Goal: Register for event/course

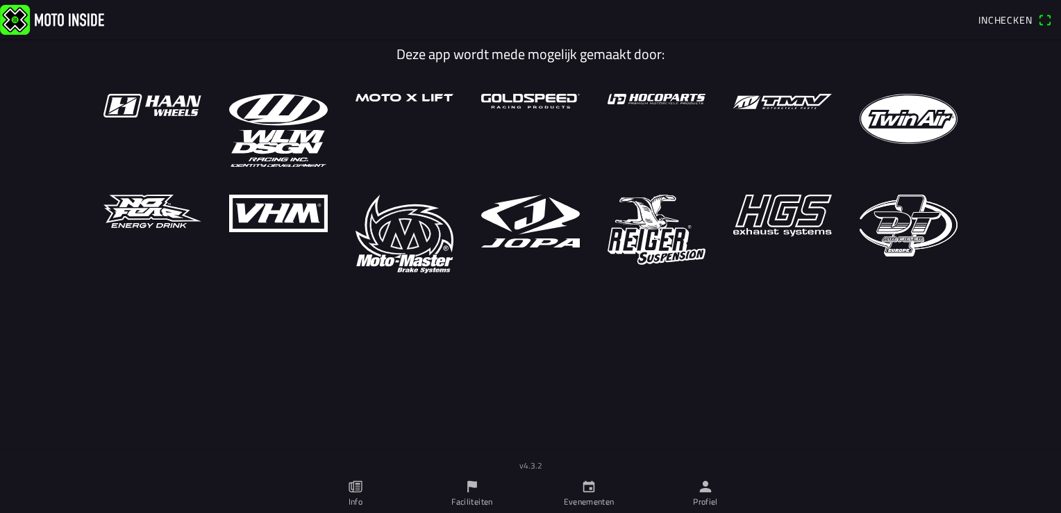
click at [586, 494] on link "Evenementen" at bounding box center [589, 493] width 117 height 39
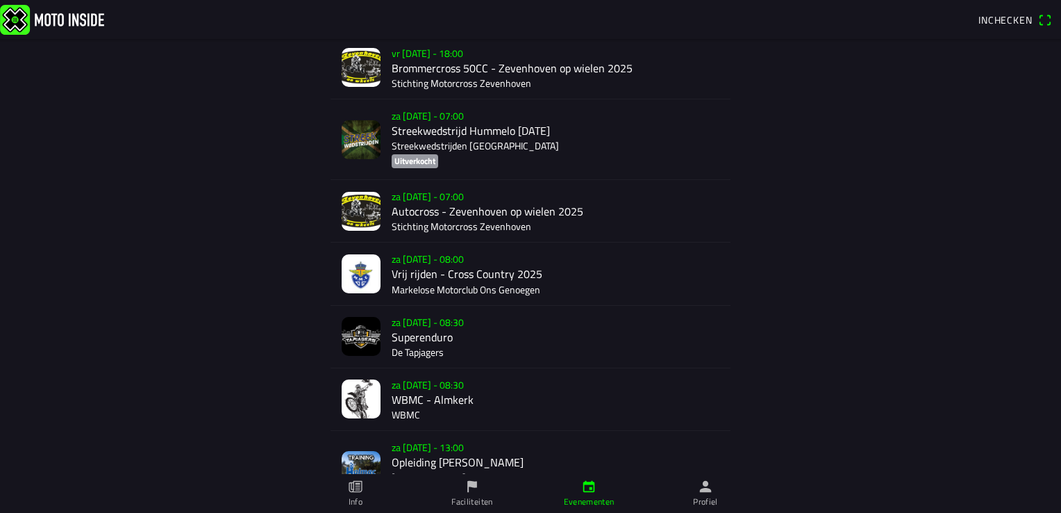
scroll to position [3639, 0]
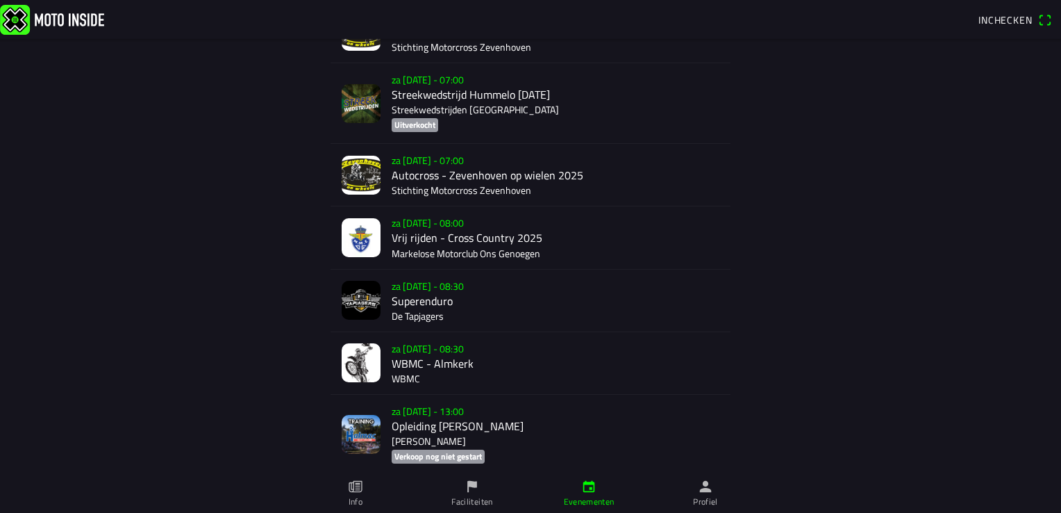
click at [423, 354] on div "[DATE] 08:30 WBMC - Almkerk WBMC" at bounding box center [556, 363] width 328 height 62
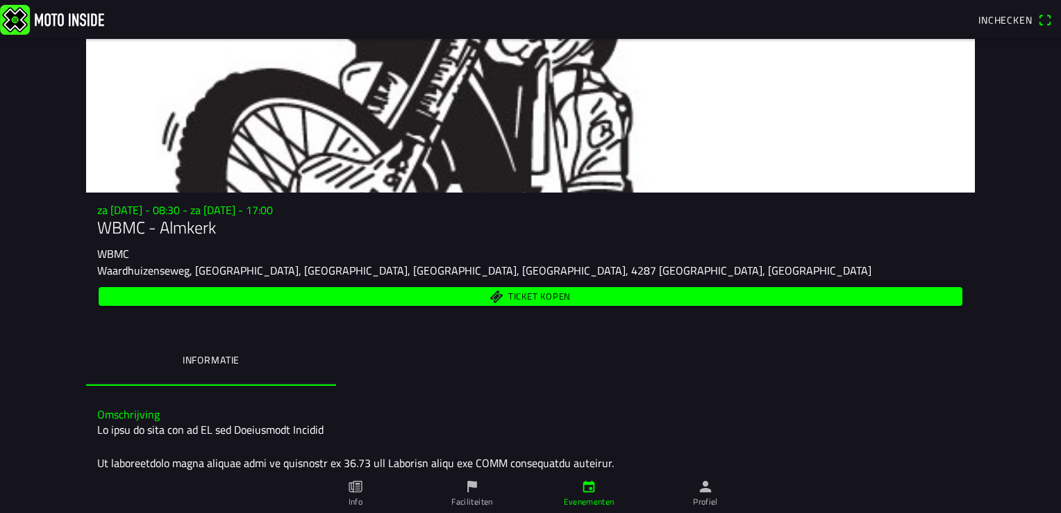
click at [967, 294] on div "za 20 sep. - 08:30 - za 20 sep. - 17:00 WBMC - Almkerk WBMC Waardhuizenseweg, A…" at bounding box center [530, 255] width 889 height 105
click at [1047, 15] on span "Inchecken" at bounding box center [1015, 20] width 73 height 22
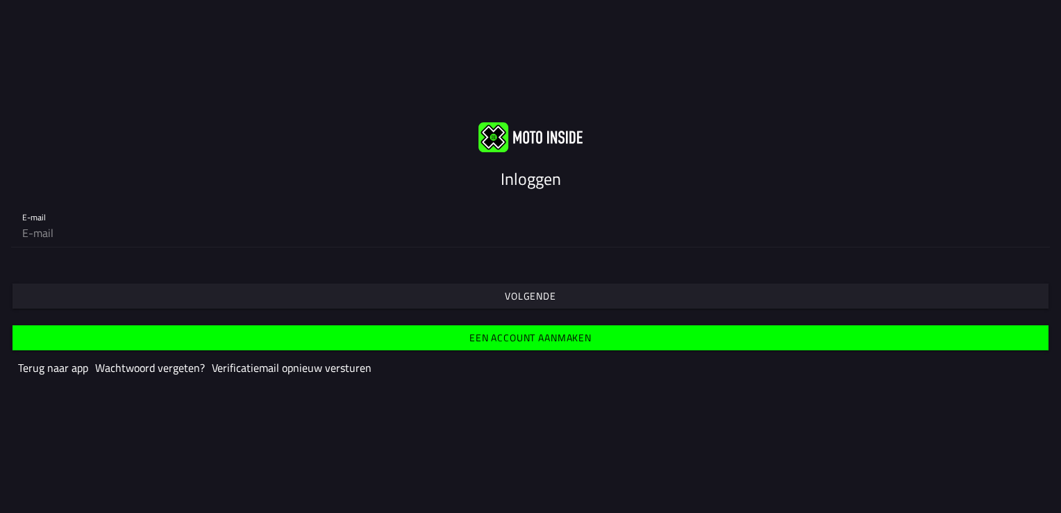
click at [0, 0] on slot "Een account aanmaken" at bounding box center [0, 0] width 0 height 0
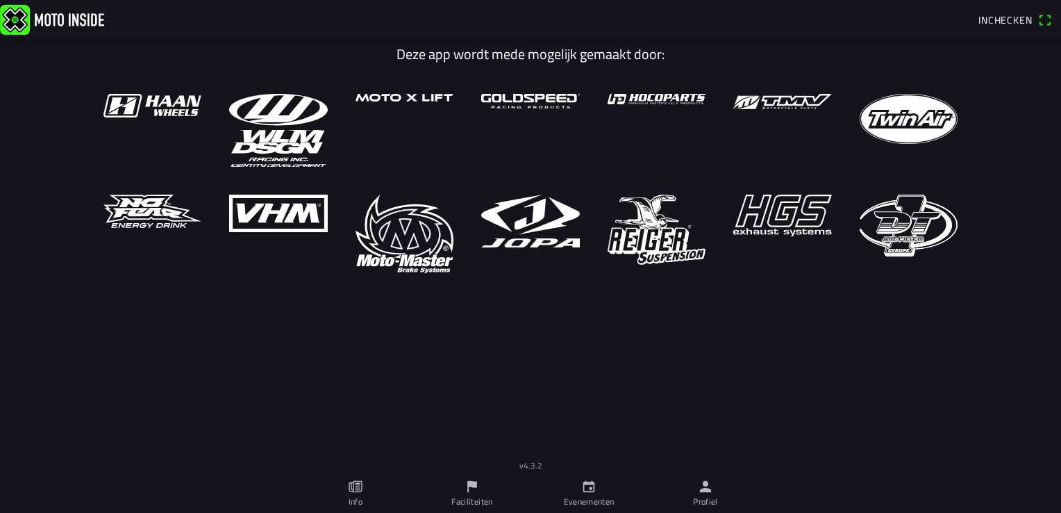
click at [588, 494] on link "Evenementen" at bounding box center [589, 493] width 117 height 39
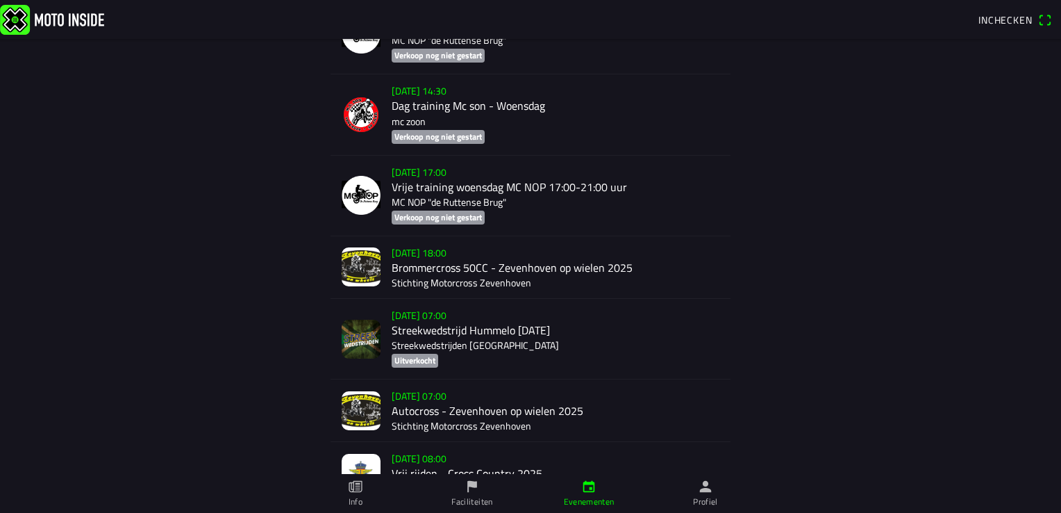
scroll to position [3577, 0]
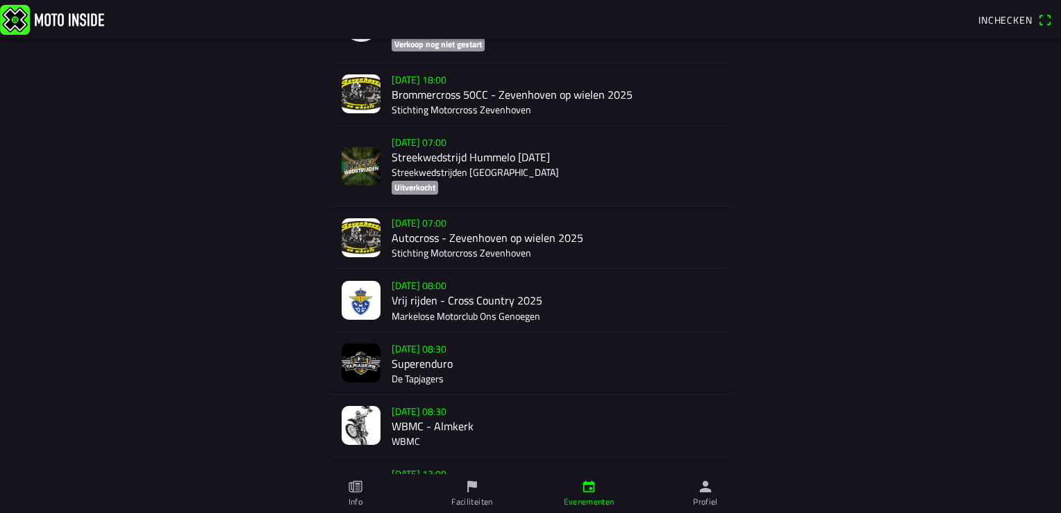
click at [416, 422] on div "[DATE] 08:30 WBMC - Almkerk WBMC" at bounding box center [556, 425] width 328 height 62
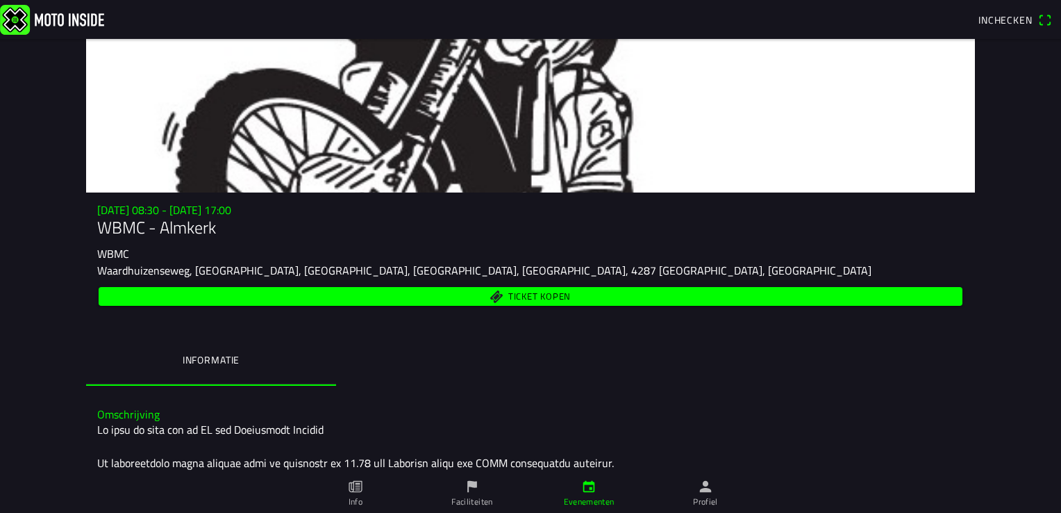
click at [1025, 17] on span "Inchecken" at bounding box center [1006, 20] width 54 height 15
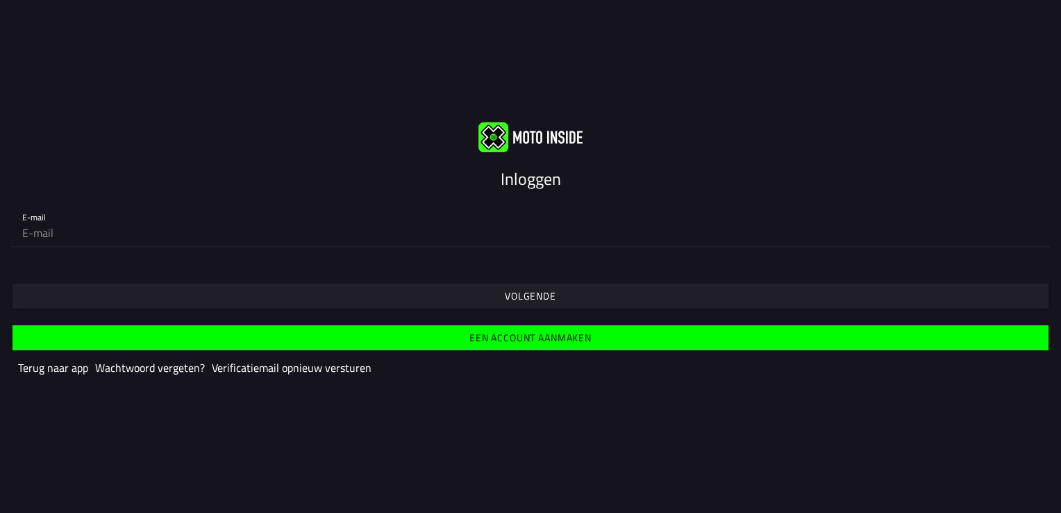
click at [41, 219] on input "email" at bounding box center [530, 233] width 1017 height 28
type input "[EMAIL_ADDRESS][DOMAIN_NAME]"
click at [477, 290] on span "Volgende" at bounding box center [530, 295] width 1015 height 25
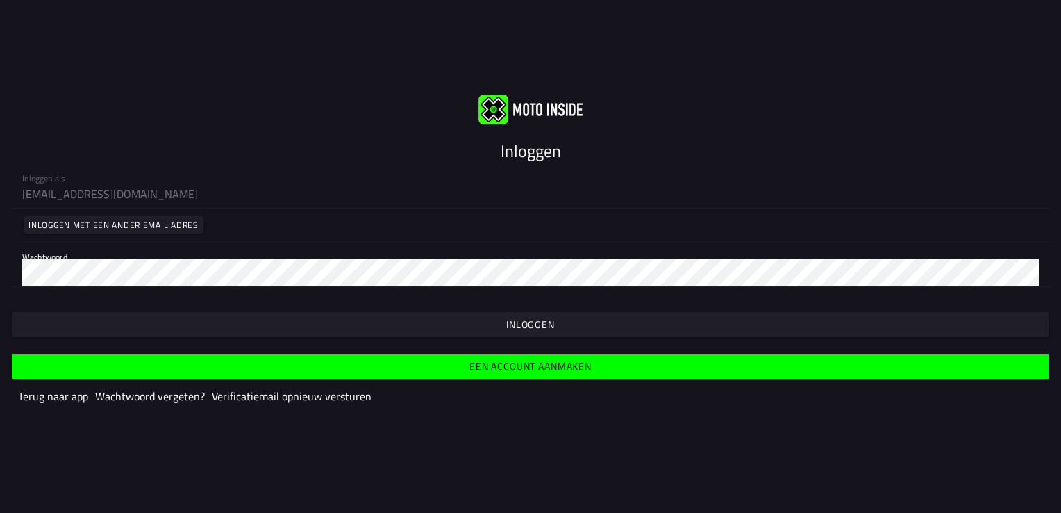
click at [0, 0] on slot "Inloggen" at bounding box center [0, 0] width 0 height 0
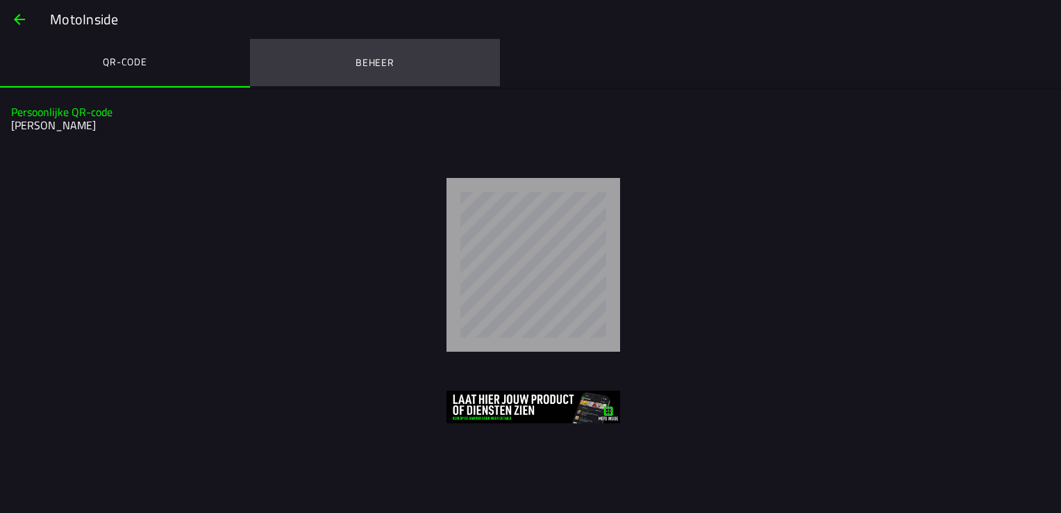
click at [379, 65] on ion-label "Beheer" at bounding box center [375, 62] width 39 height 15
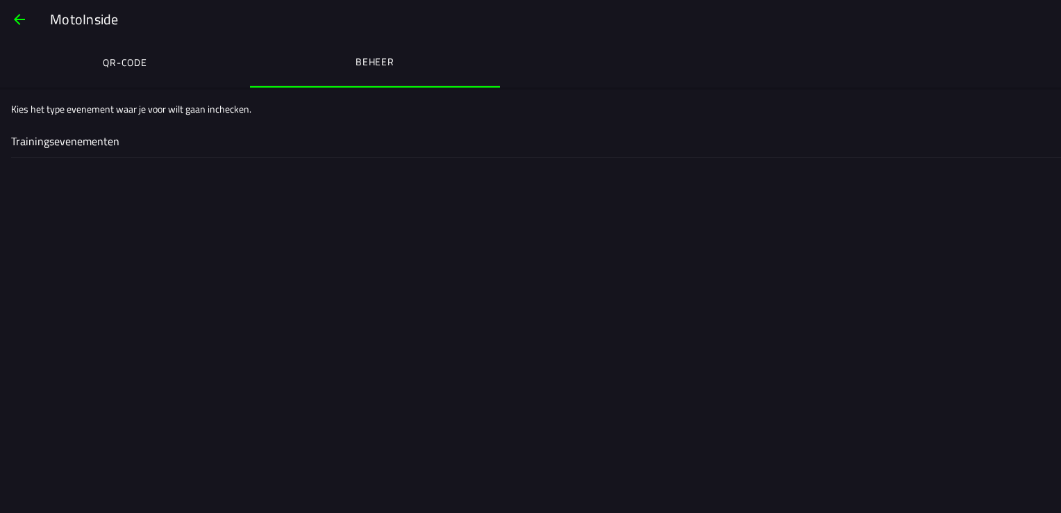
click at [76, 143] on ion-label "Trainingsevenementen" at bounding box center [530, 141] width 1039 height 17
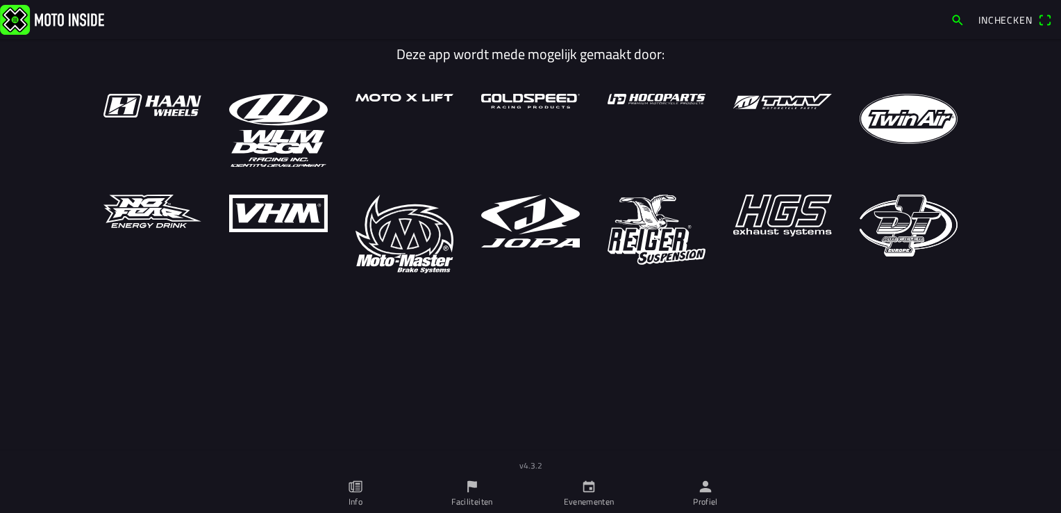
click at [590, 493] on icon "kalender" at bounding box center [588, 485] width 15 height 15
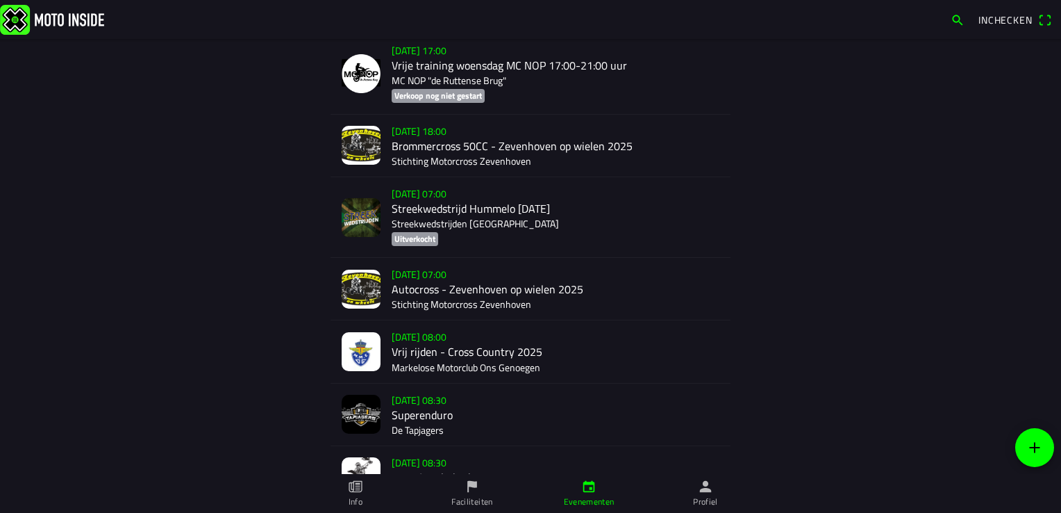
scroll to position [3542, 0]
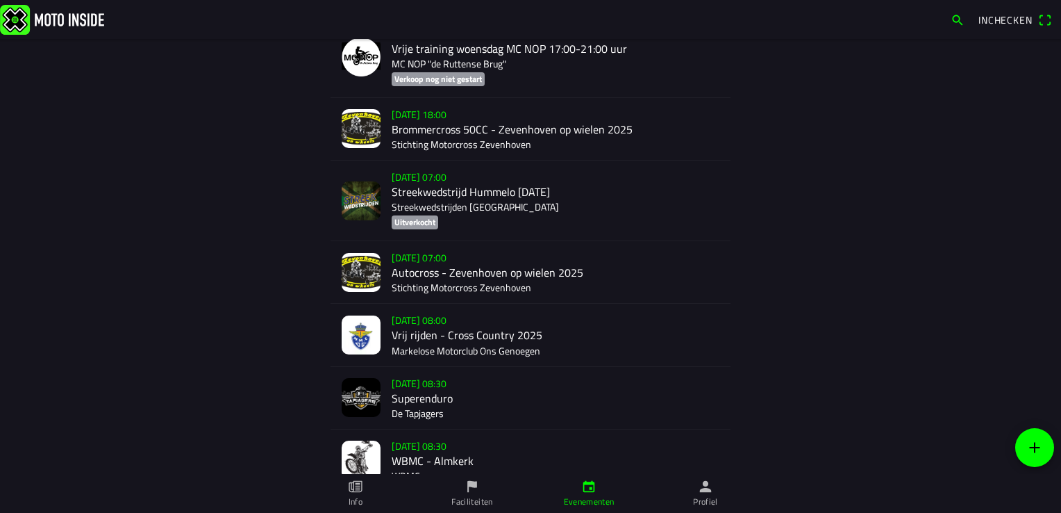
click at [442, 451] on div "[DATE] 08:30 WBMC - Almkerk WBMC" at bounding box center [556, 460] width 328 height 62
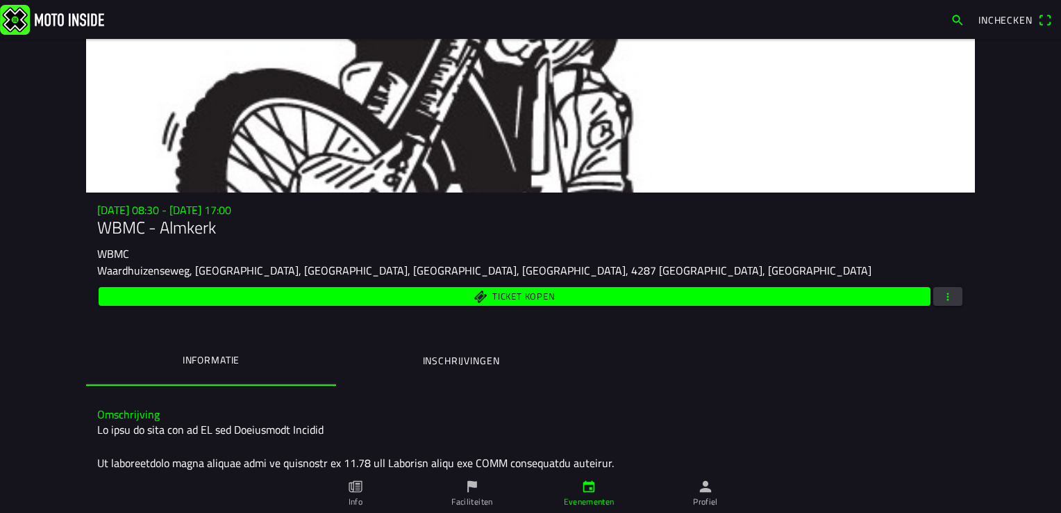
click at [458, 360] on ion-label "Inschrijvingen" at bounding box center [461, 360] width 77 height 15
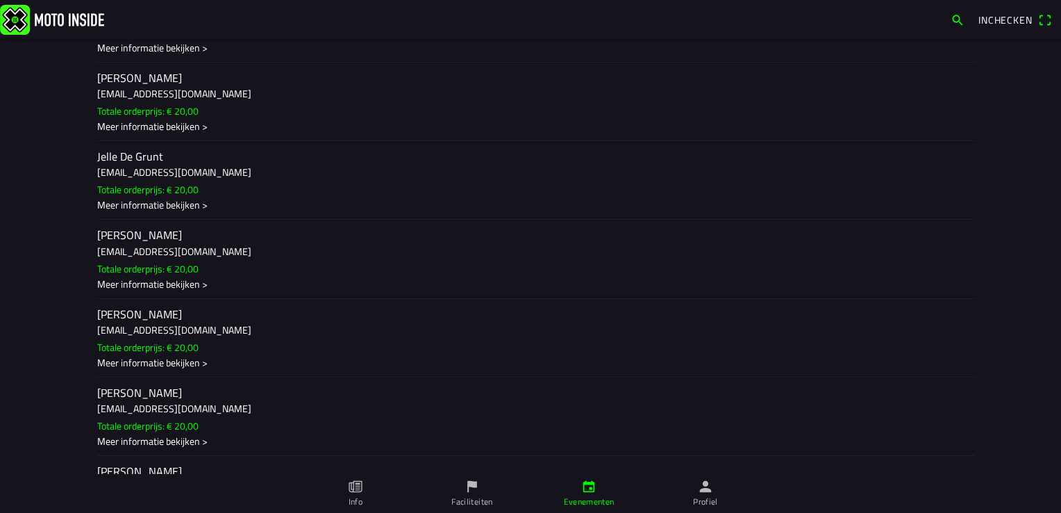
scroll to position [833, 0]
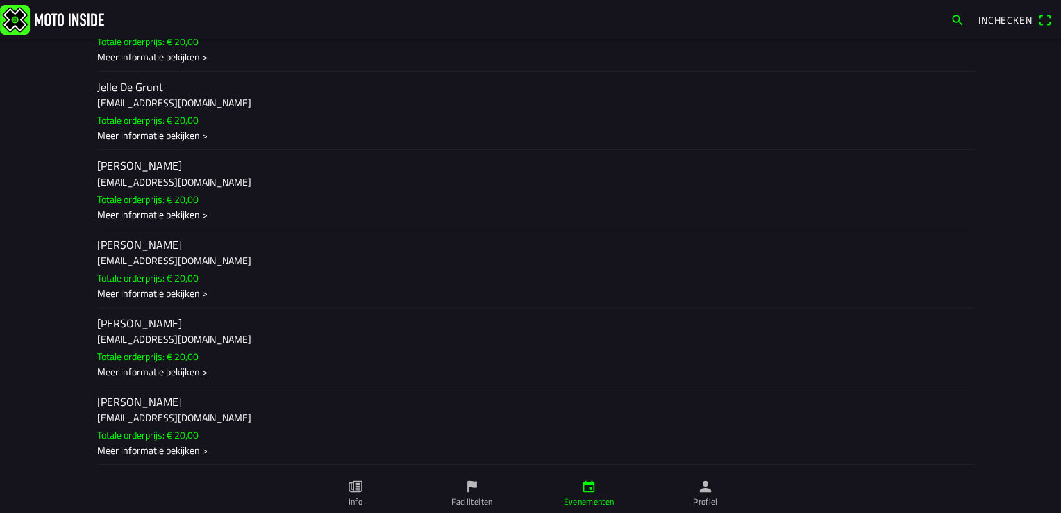
click at [150, 265] on h3 "[EMAIL_ADDRESS][DOMAIN_NAME]" at bounding box center [530, 259] width 867 height 15
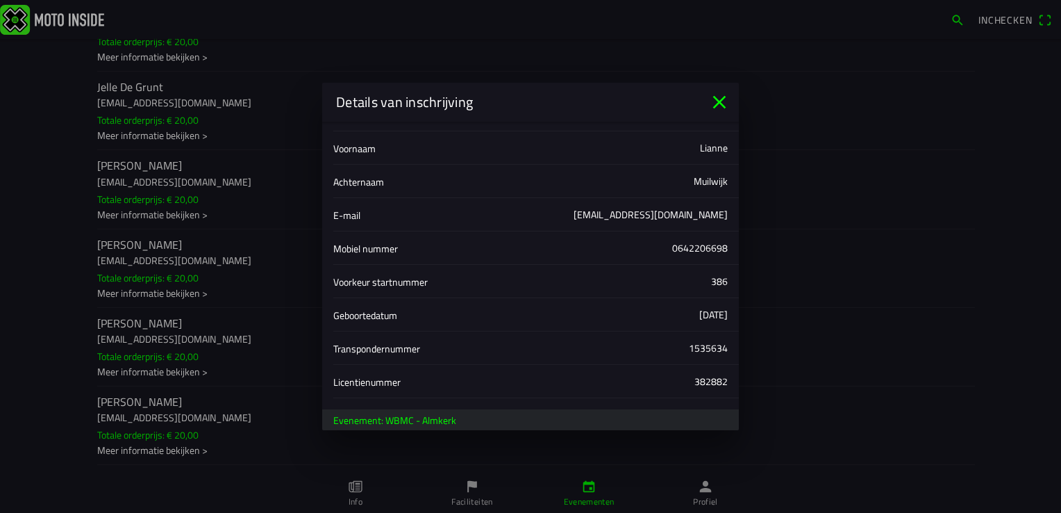
scroll to position [0, 0]
